Goal: Task Accomplishment & Management: Complete application form

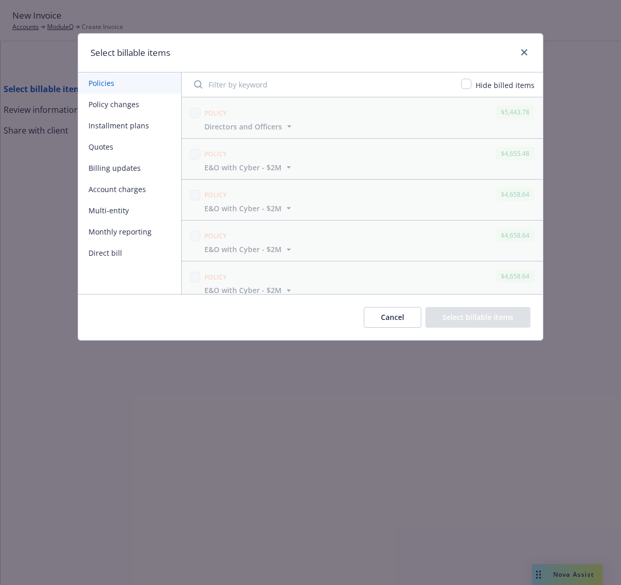
click at [131, 108] on button "Policy changes" at bounding box center [129, 104] width 103 height 21
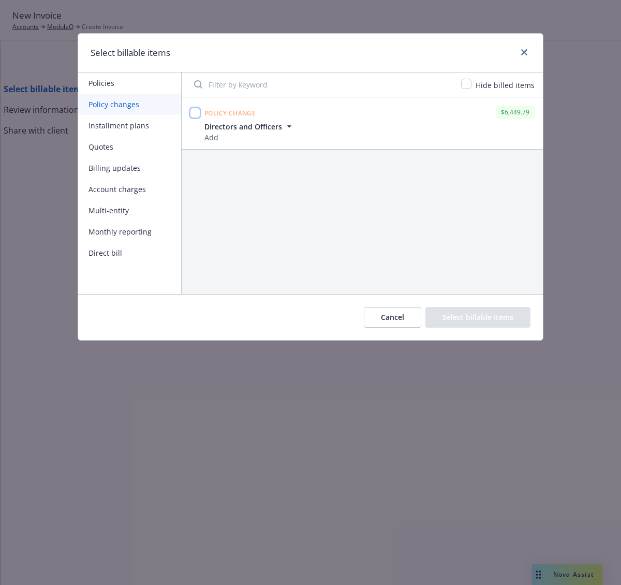
click at [199, 114] on input "checkbox" at bounding box center [195, 113] width 10 height 10
checkbox input "true"
click at [473, 313] on button "Select billable items" at bounding box center [478, 317] width 105 height 21
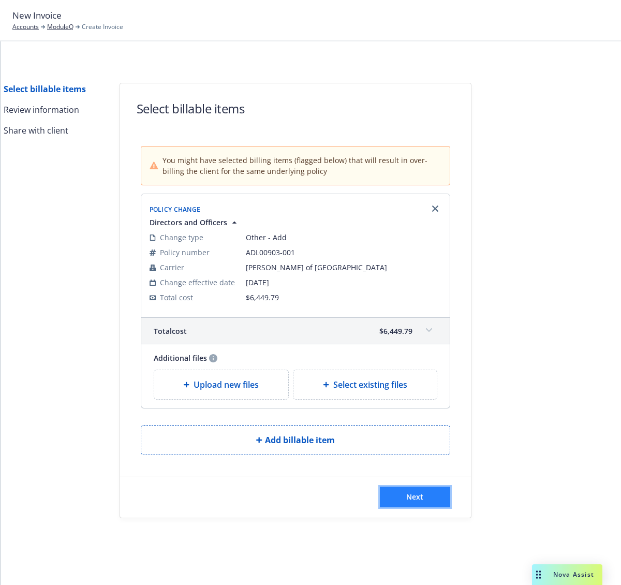
click at [421, 489] on button "Next" at bounding box center [415, 497] width 70 height 21
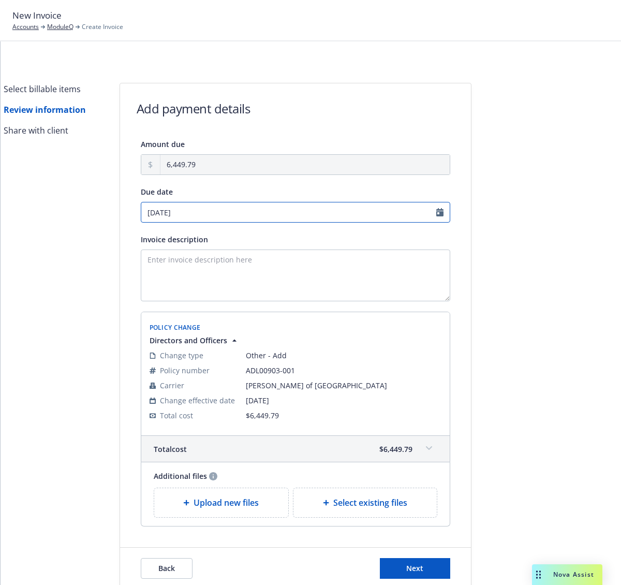
click at [331, 209] on input "[DATE]" at bounding box center [296, 212] width 310 height 21
select select "October"
select select "2025"
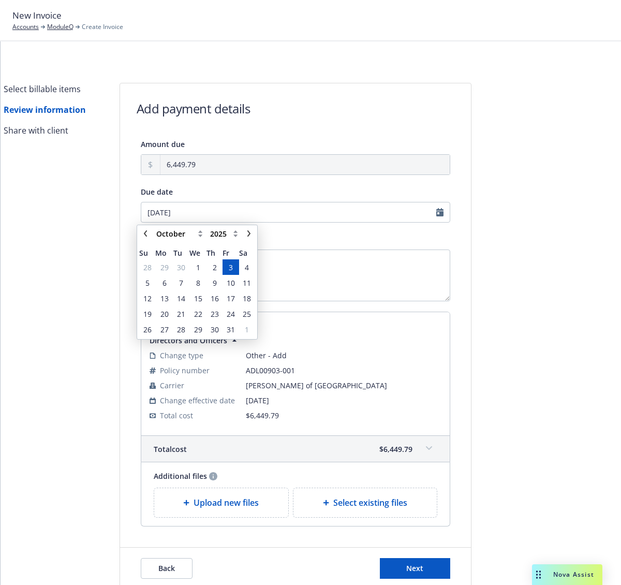
click at [152, 231] on div "January February March April May June July August September October November [D…" at bounding box center [197, 233] width 91 height 12
click at [150, 231] on link "chevronLeft" at bounding box center [145, 233] width 12 height 12
select select "September"
click at [234, 301] on span "19" at bounding box center [231, 298] width 8 height 11
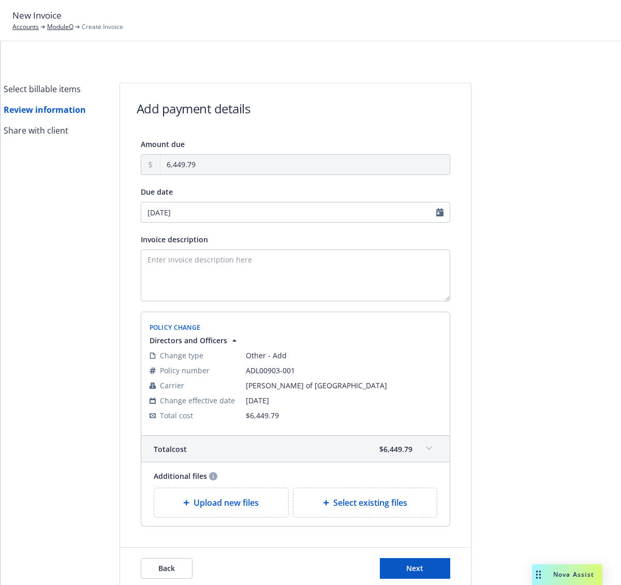
type input "[DATE]"
click at [245, 272] on textarea "Invoice description" at bounding box center [296, 276] width 310 height 52
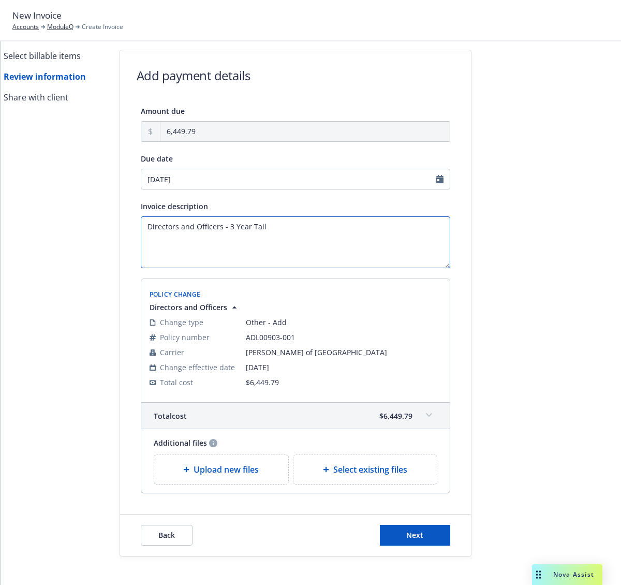
scroll to position [52, 0]
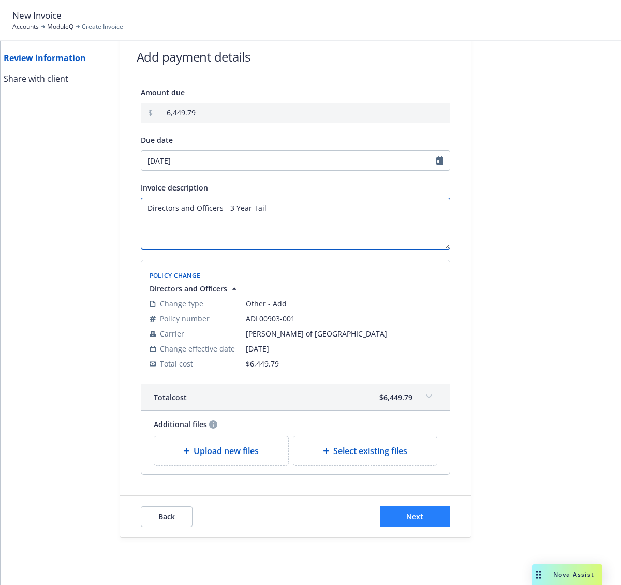
type textarea "Directors and Officers - 3 Year Tail"
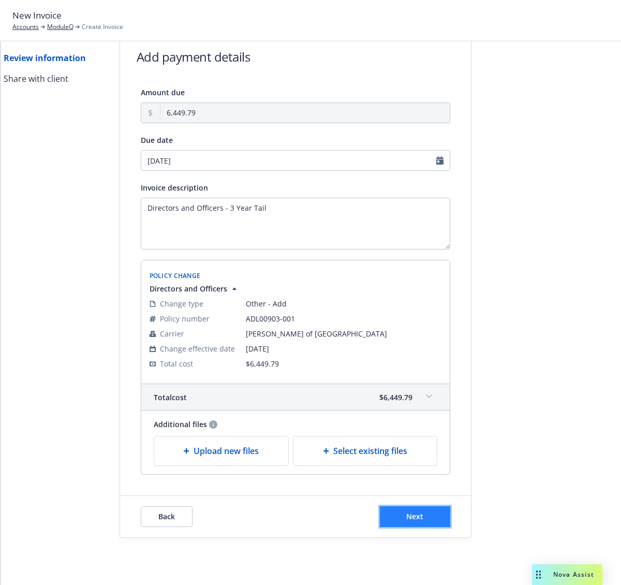
click at [414, 518] on span "Next" at bounding box center [414, 517] width 17 height 10
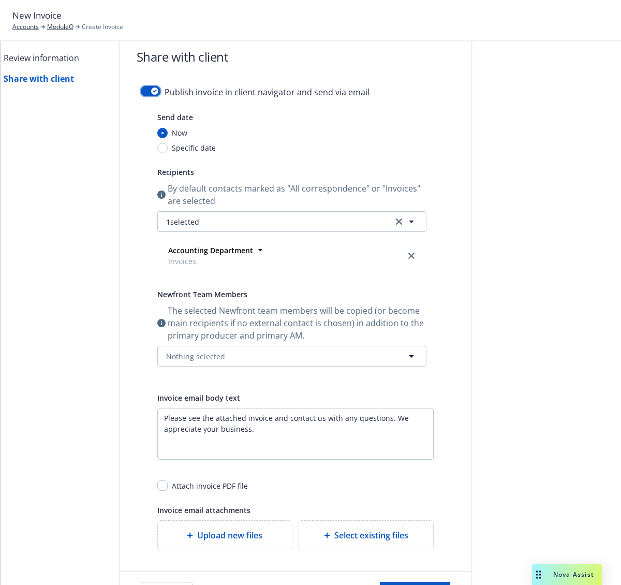
click at [153, 86] on button "button" at bounding box center [151, 91] width 20 height 10
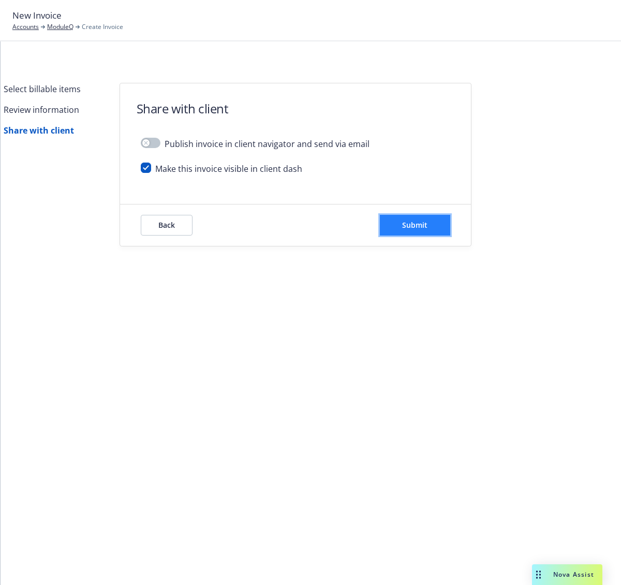
click at [400, 226] on button "Submit" at bounding box center [415, 225] width 70 height 21
